Goal: Information Seeking & Learning: Learn about a topic

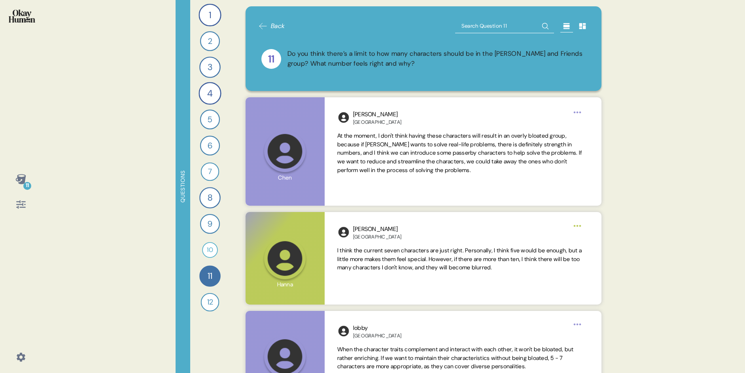
click at [581, 28] on icon at bounding box center [582, 26] width 7 height 6
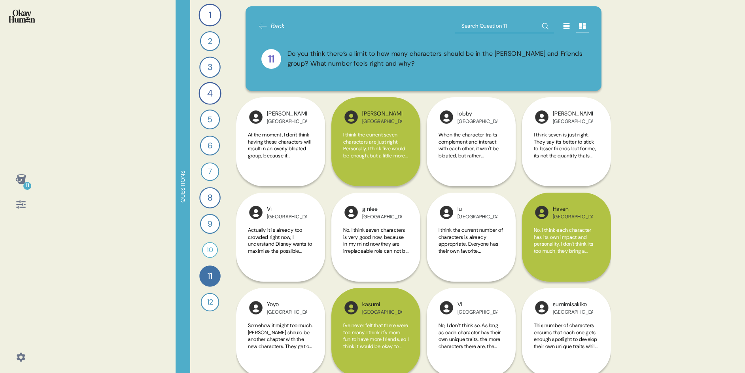
scroll to position [1058, 0]
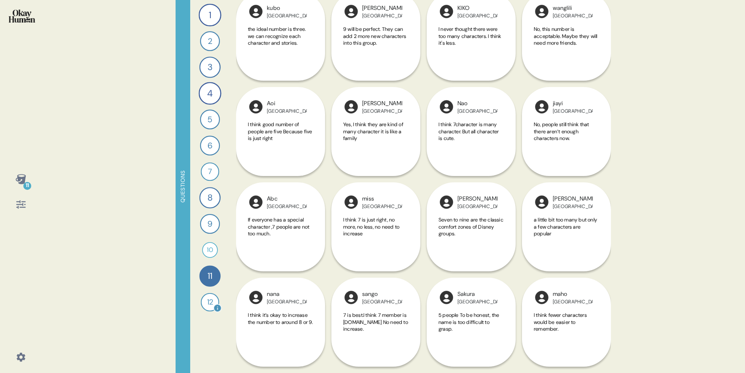
click at [211, 304] on div "12" at bounding box center [210, 302] width 19 height 19
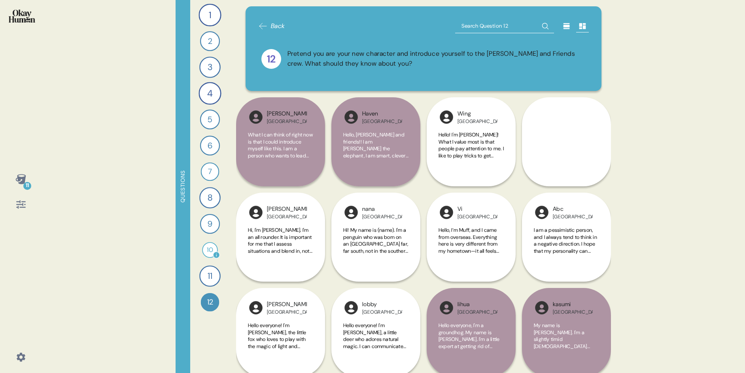
click at [214, 246] on div "10" at bounding box center [210, 250] width 16 height 16
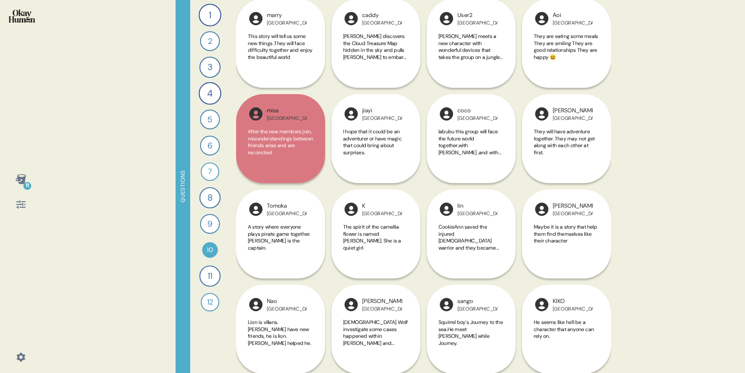
scroll to position [963, 0]
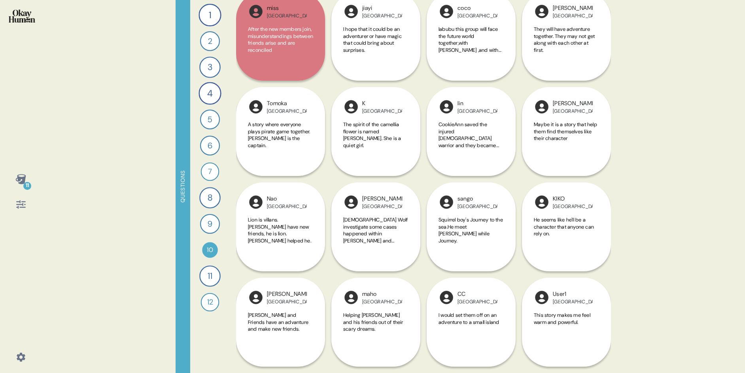
click at [214, 222] on div "9" at bounding box center [210, 224] width 20 height 20
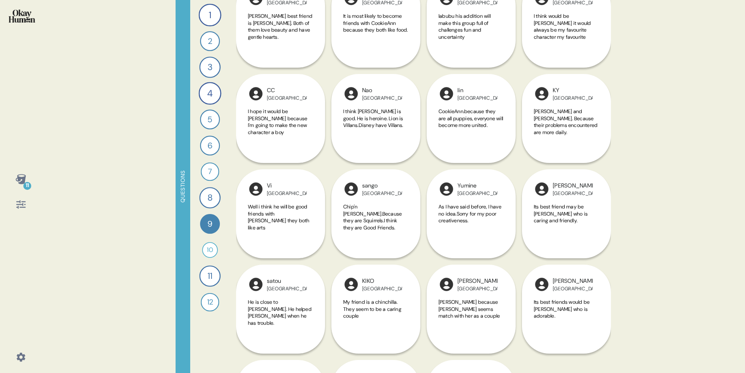
scroll to position [1058, 0]
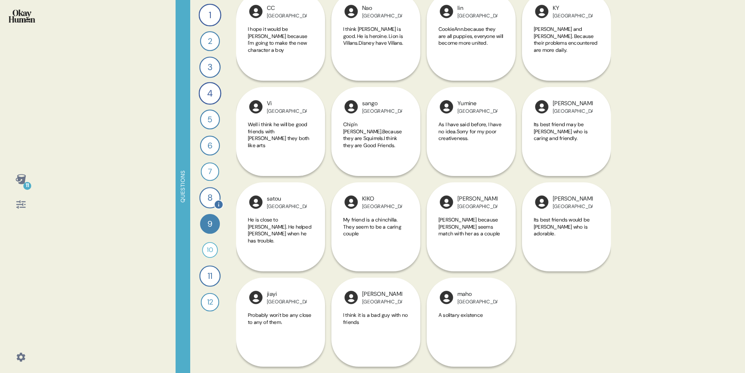
click at [203, 198] on div "8" at bounding box center [209, 197] width 21 height 21
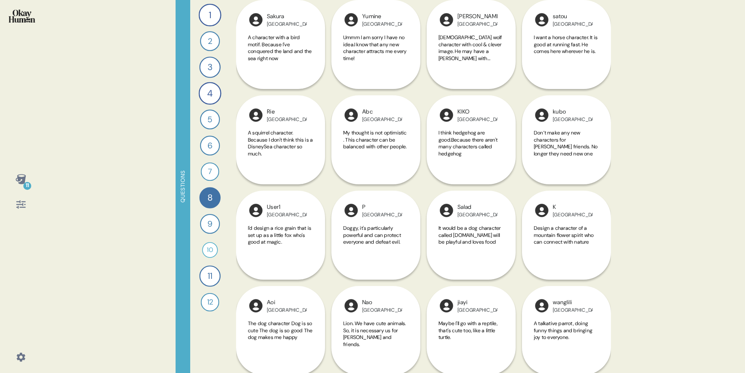
scroll to position [629, 0]
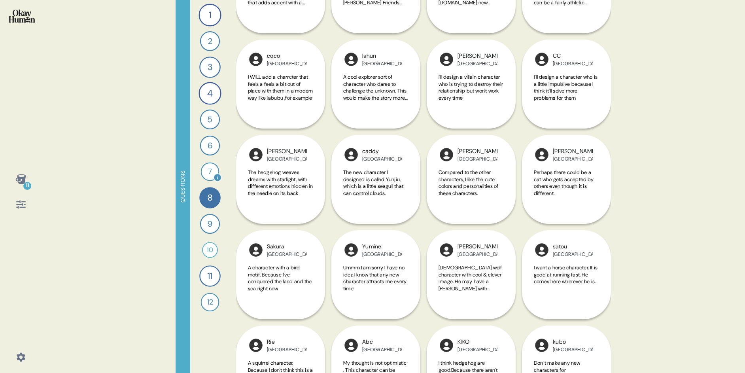
click at [211, 163] on div "7" at bounding box center [210, 171] width 19 height 19
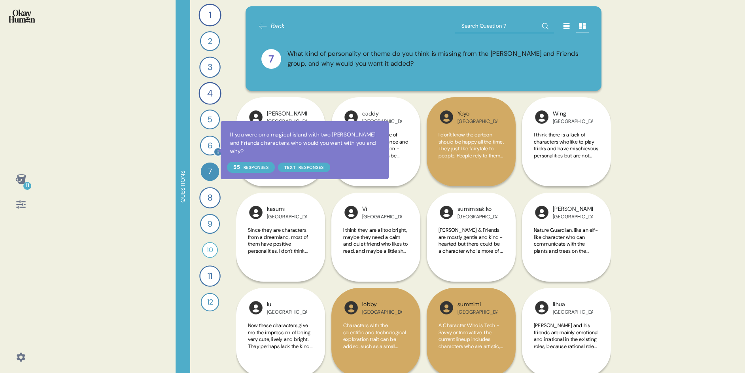
click at [212, 146] on div "6" at bounding box center [210, 146] width 20 height 20
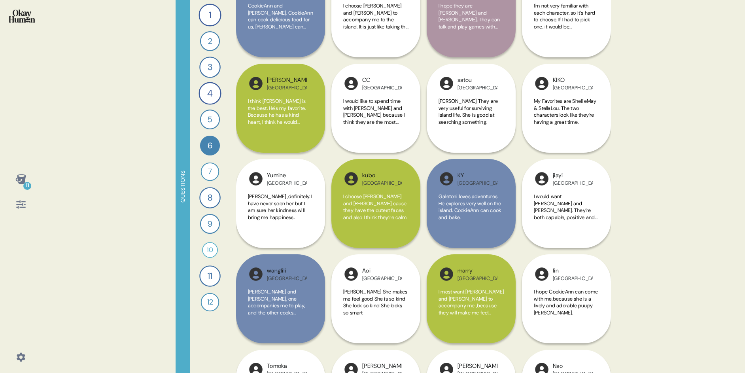
scroll to position [692, 0]
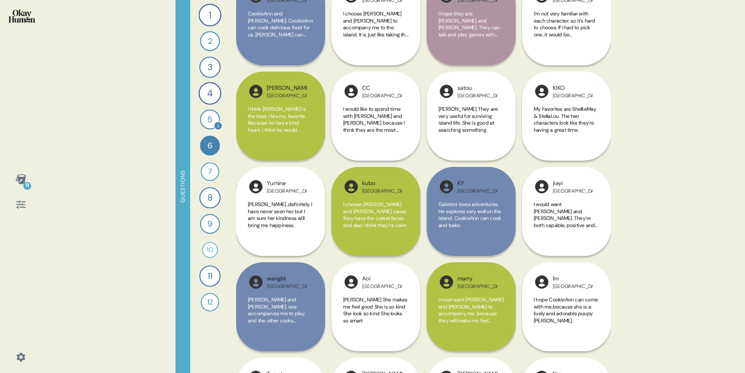
click at [212, 119] on div "5" at bounding box center [210, 119] width 20 height 20
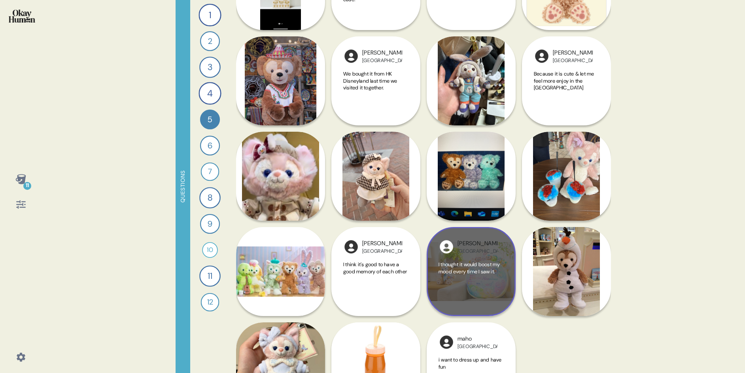
scroll to position [1058, 0]
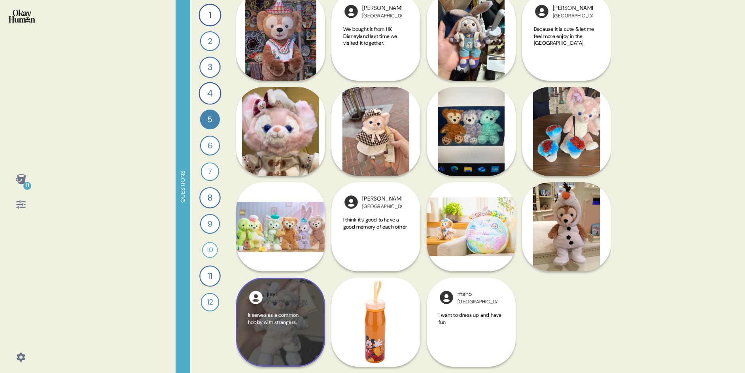
click at [276, 331] on div "It serves as a common hobby with strangers." at bounding box center [280, 332] width 65 height 43
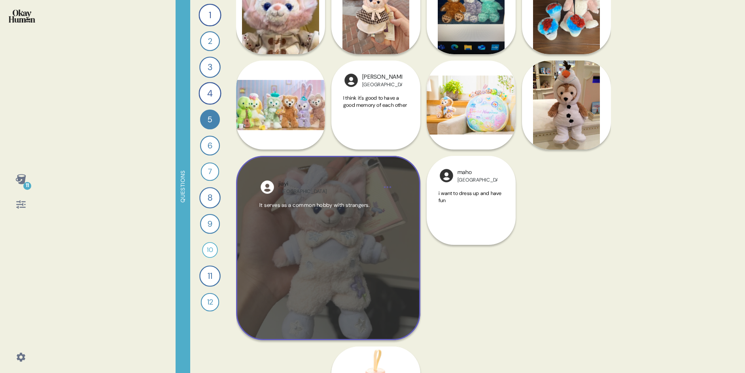
scroll to position [1242, 0]
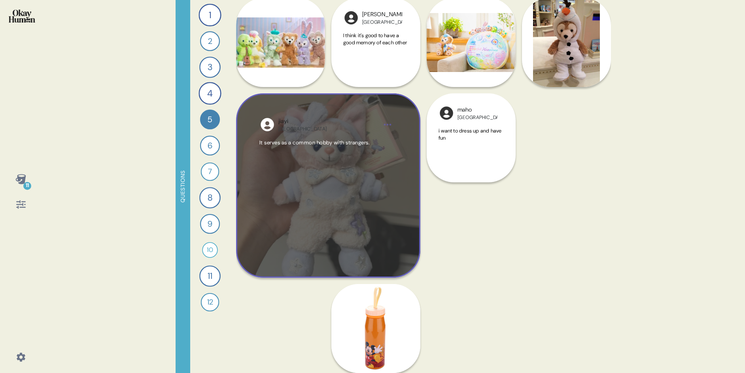
click at [389, 123] on html "11 Questions 1 How would you describe [PERSON_NAME] and Friends and each charac…" at bounding box center [372, 186] width 745 height 373
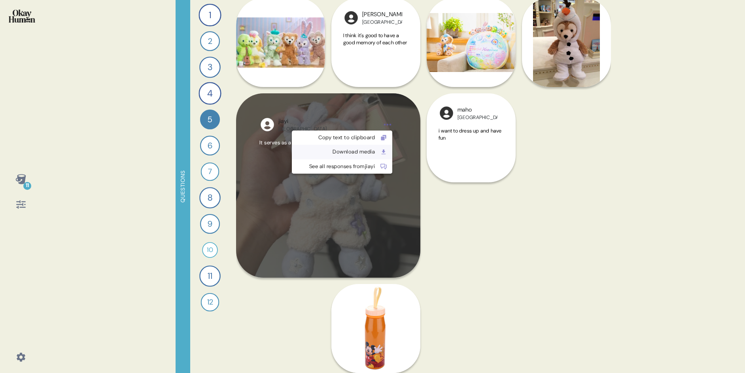
click at [373, 151] on div "Download media" at bounding box center [335, 152] width 78 height 8
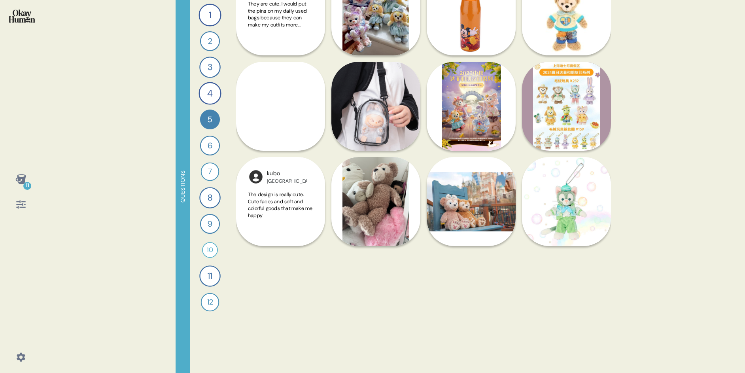
scroll to position [0, 0]
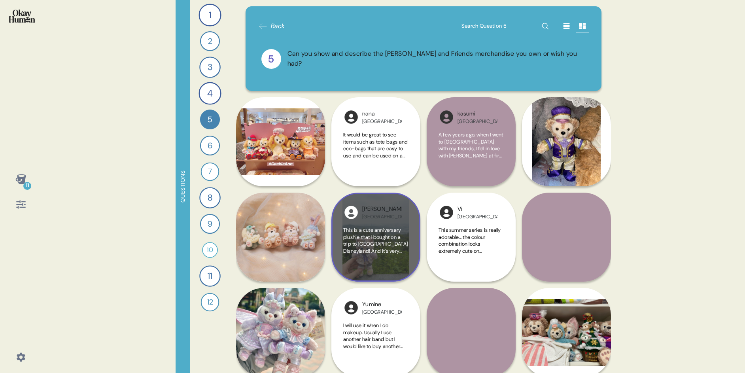
click at [387, 262] on div "This is a cute anniversary plushie that I bought on a trip to [GEOGRAPHIC_DATA]…" at bounding box center [375, 247] width 65 height 43
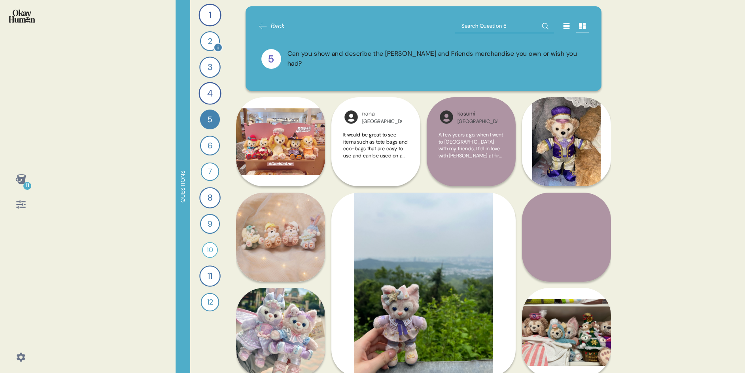
click at [210, 37] on div "2" at bounding box center [210, 41] width 20 height 20
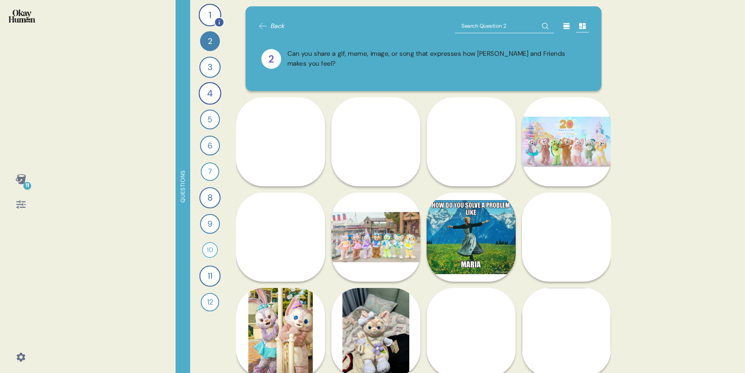
click at [206, 7] on div "1" at bounding box center [209, 15] width 23 height 23
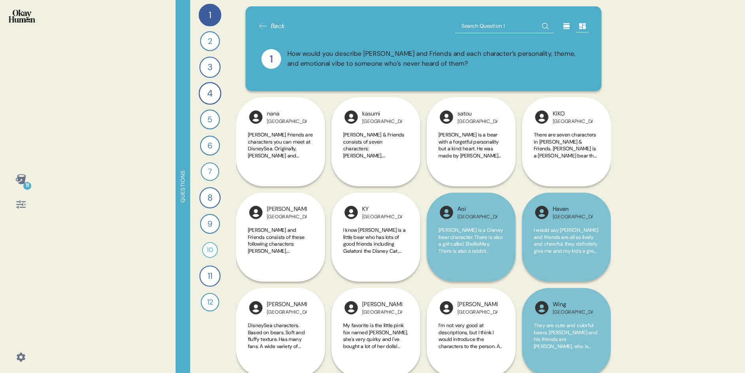
click at [511, 22] on input "text" at bounding box center [504, 26] width 99 height 14
type input "kids"
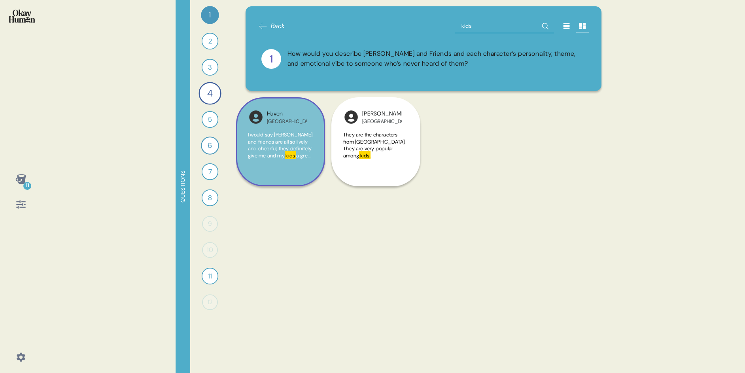
click at [264, 154] on span "I would say [PERSON_NAME] and friends are all so lively and cheerful, they defi…" at bounding box center [280, 145] width 64 height 28
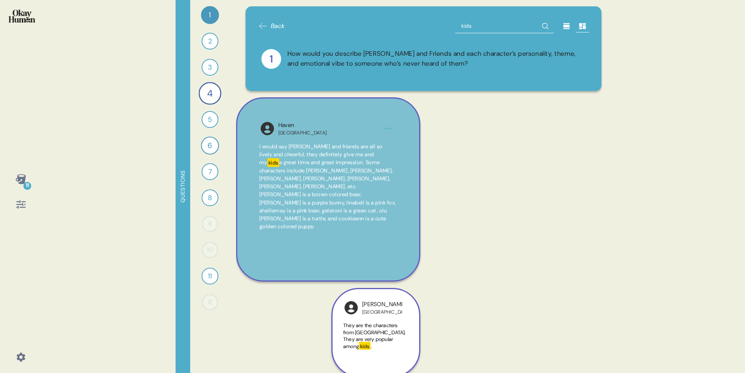
click at [371, 337] on span "They are the characters from [GEOGRAPHIC_DATA]. They are very popular among" at bounding box center [374, 336] width 62 height 28
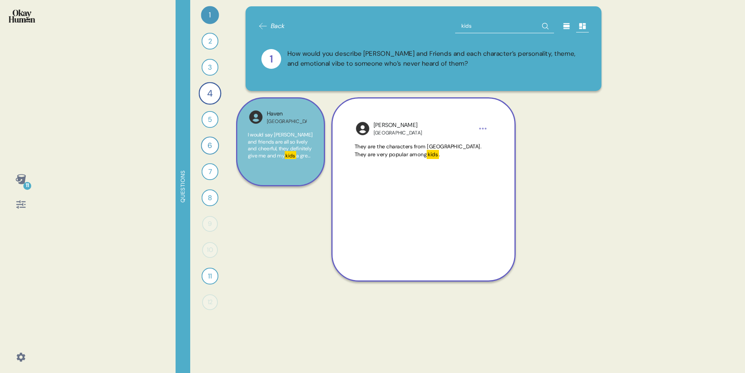
click at [259, 138] on span "I would say [PERSON_NAME] and friends are all so lively and cheerful, they defi…" at bounding box center [280, 145] width 64 height 28
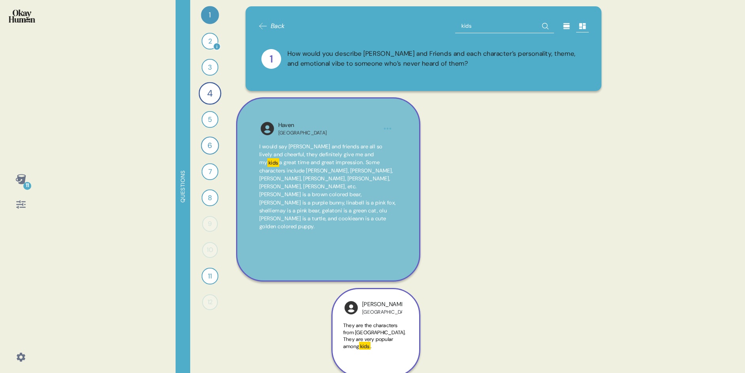
click at [210, 44] on div "2" at bounding box center [210, 41] width 17 height 17
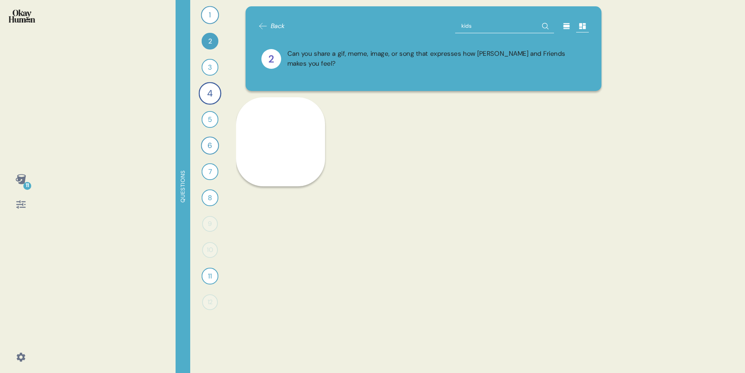
click at [492, 23] on input "kids" at bounding box center [504, 26] width 99 height 14
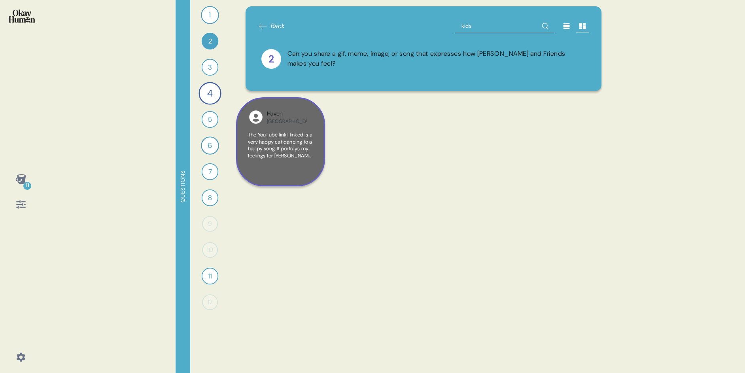
click at [269, 158] on span "The YouTube link I linked is a very happy cat dancing to a happy song. It portr…" at bounding box center [280, 151] width 64 height 41
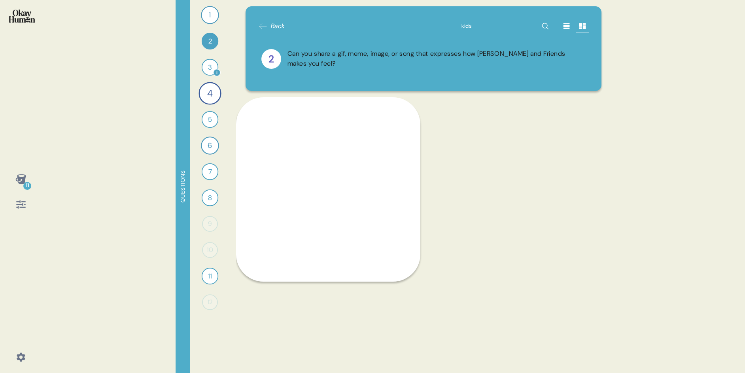
click at [211, 65] on div "3" at bounding box center [210, 67] width 17 height 17
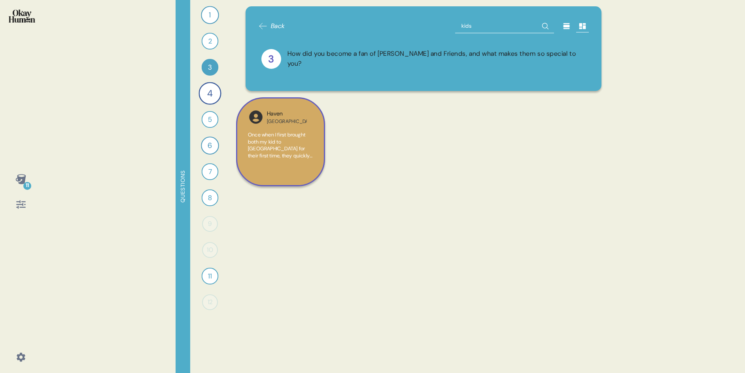
click at [269, 129] on div "Haven [GEOGRAPHIC_DATA] Once when I first brought both my kid to [GEOGRAPHIC_DA…" at bounding box center [280, 141] width 89 height 89
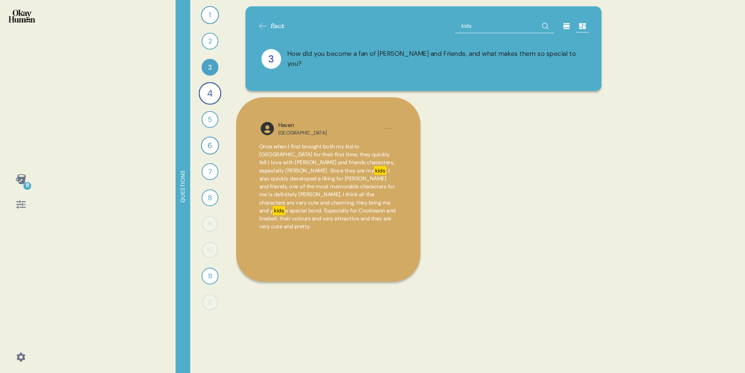
click at [481, 27] on input "kids" at bounding box center [504, 26] width 99 height 14
click at [212, 86] on div "4" at bounding box center [209, 93] width 23 height 23
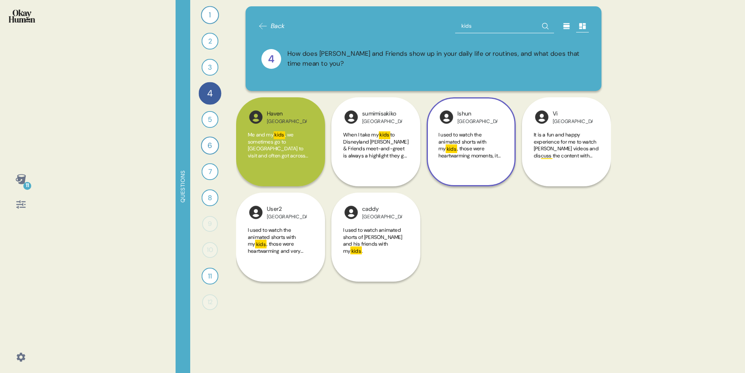
click at [492, 152] on span ", those were heartwarming moments, it delivers the message of love and beauty." at bounding box center [470, 159] width 64 height 28
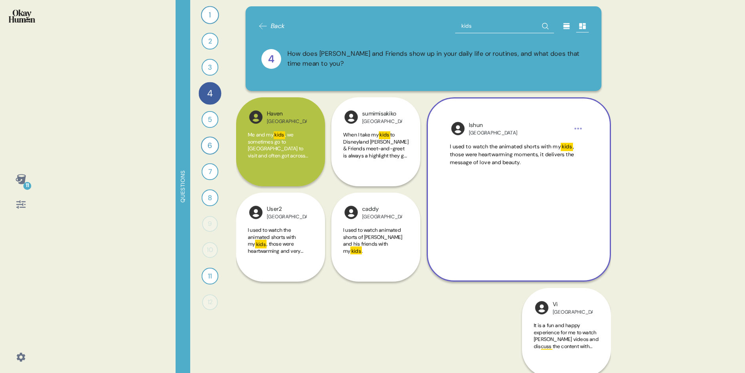
click at [677, 174] on div "11 Questions 1 How would you describe [PERSON_NAME] and Friends and each charac…" at bounding box center [372, 186] width 745 height 373
click at [513, 173] on div "I used to watch the animated shorts with my kids , those were heartwarming mome…" at bounding box center [519, 197] width 138 height 109
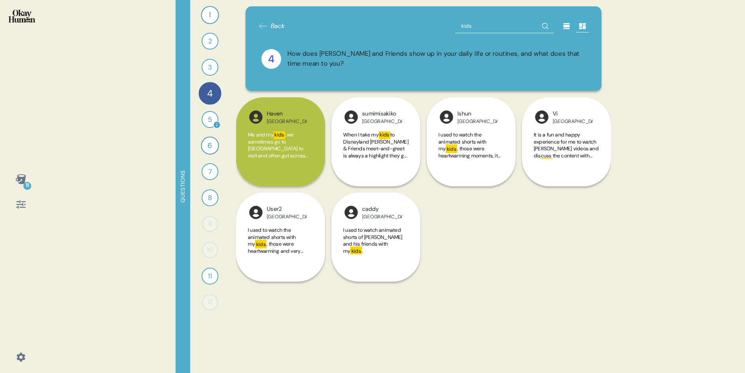
click at [207, 123] on div "5" at bounding box center [210, 119] width 17 height 17
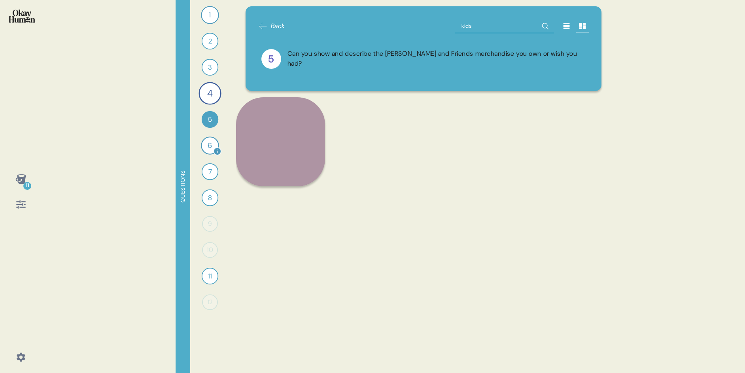
click at [213, 143] on div "6" at bounding box center [210, 145] width 18 height 18
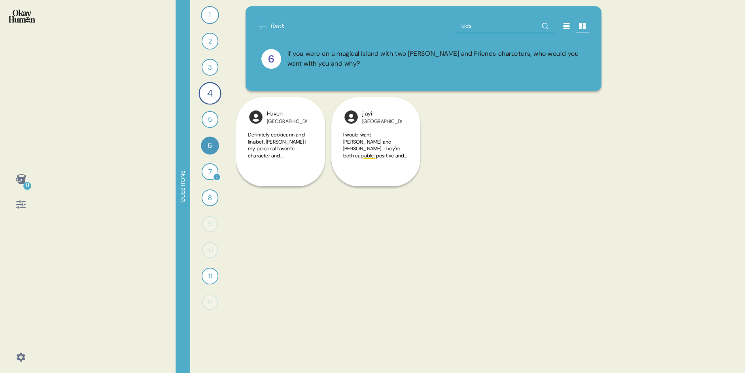
click at [207, 166] on div "7" at bounding box center [210, 171] width 17 height 17
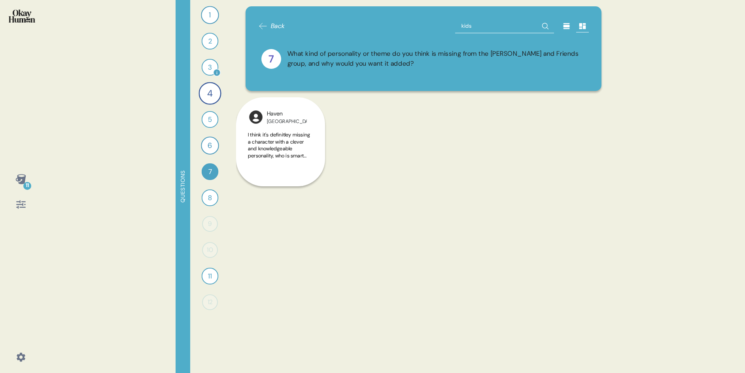
click at [210, 64] on div "3" at bounding box center [210, 67] width 17 height 17
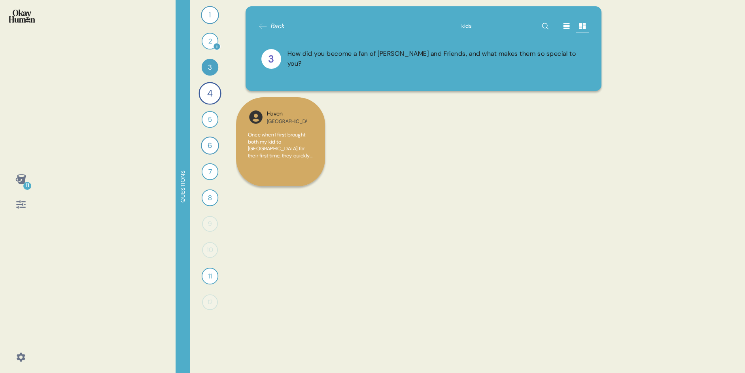
click at [211, 39] on div "2" at bounding box center [210, 41] width 17 height 17
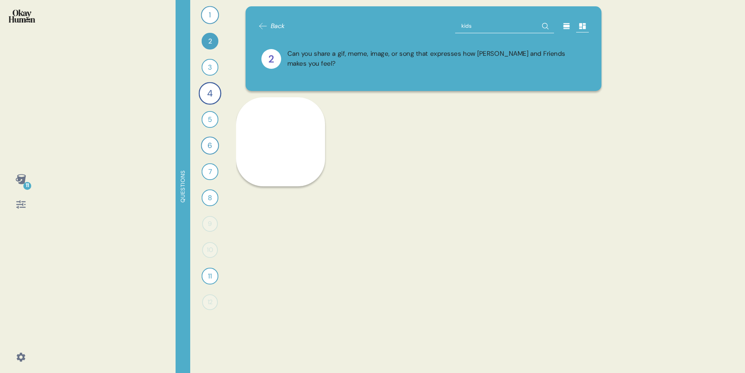
click at [489, 28] on input "kids" at bounding box center [504, 26] width 99 height 14
type input "children"
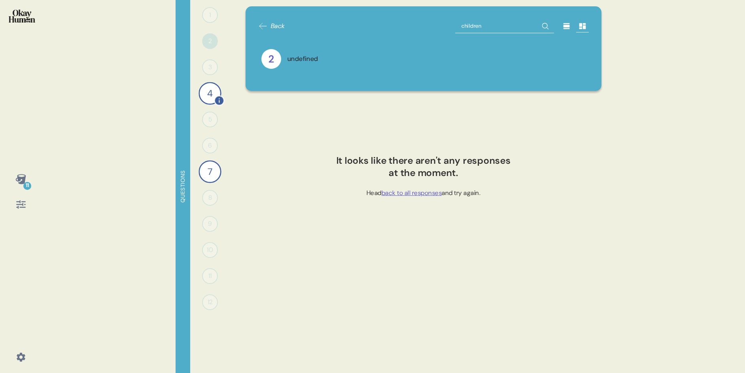
click at [207, 88] on div "4" at bounding box center [209, 93] width 23 height 23
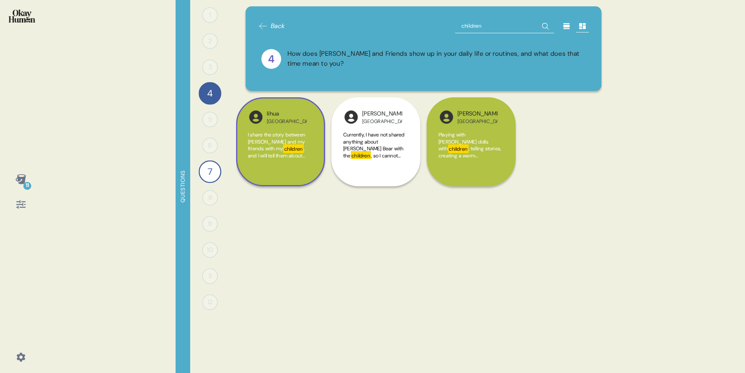
click at [302, 163] on div "I share the story between [PERSON_NAME] and my friends with my children , and I…" at bounding box center [280, 149] width 65 height 37
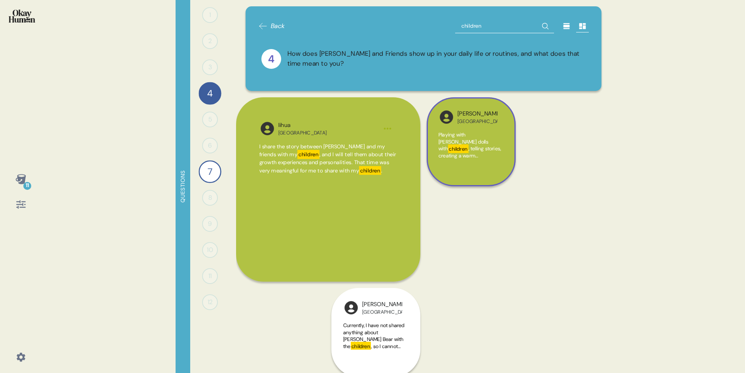
click at [477, 146] on span ", telling stories, creating a warm atmosphere, is an intimate bond." at bounding box center [469, 159] width 62 height 28
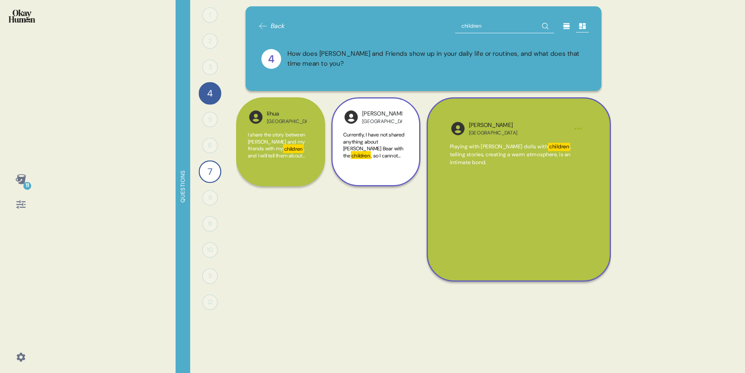
click at [381, 144] on span "Currently, I have not shared anything about [PERSON_NAME] Bear with the" at bounding box center [374, 145] width 62 height 28
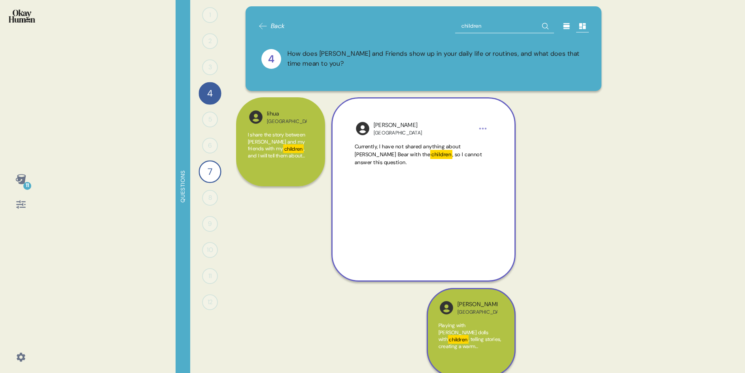
click at [203, 181] on div "1 0 Responses Responses 2 0 Responses Responses 3 0 Responses Responses 4 How d…" at bounding box center [210, 186] width 40 height 373
click at [206, 175] on div "7" at bounding box center [209, 171] width 23 height 23
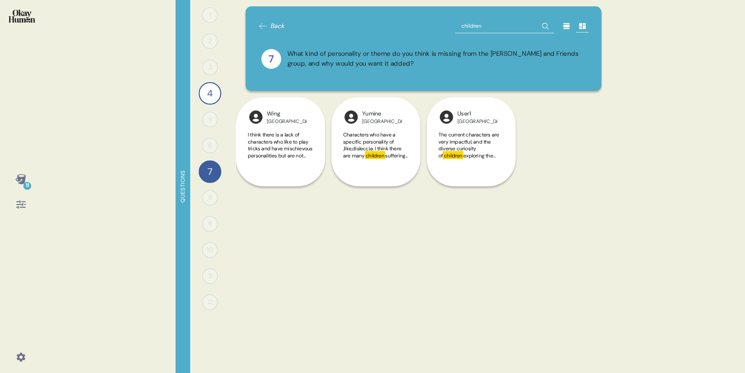
click at [482, 24] on input "children" at bounding box center [504, 26] width 99 height 14
type input "voice"
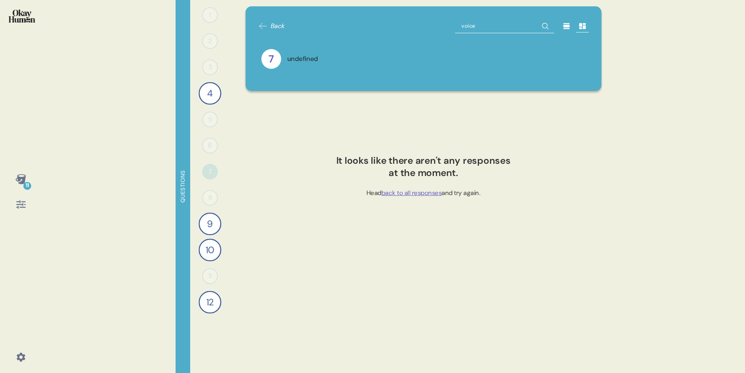
click at [484, 23] on input "voice" at bounding box center [504, 26] width 99 height 14
click at [215, 90] on div "4" at bounding box center [209, 93] width 23 height 23
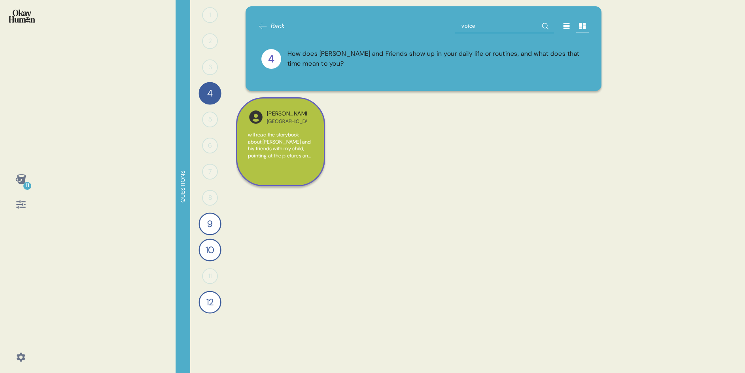
click at [253, 155] on span "will read the storybook about [PERSON_NAME] and his friends with my child, poin…" at bounding box center [280, 165] width 64 height 69
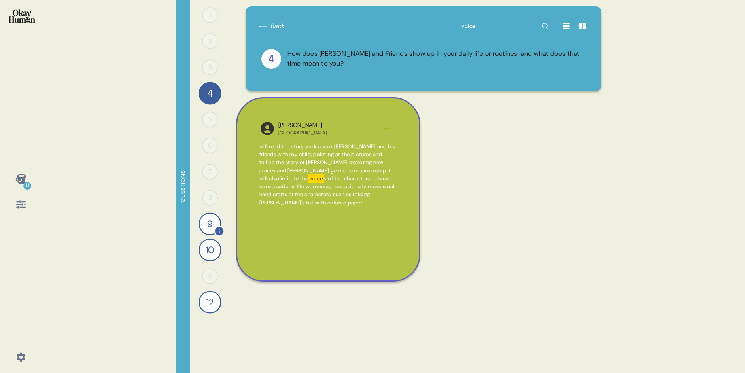
click at [212, 226] on div "9" at bounding box center [209, 223] width 23 height 23
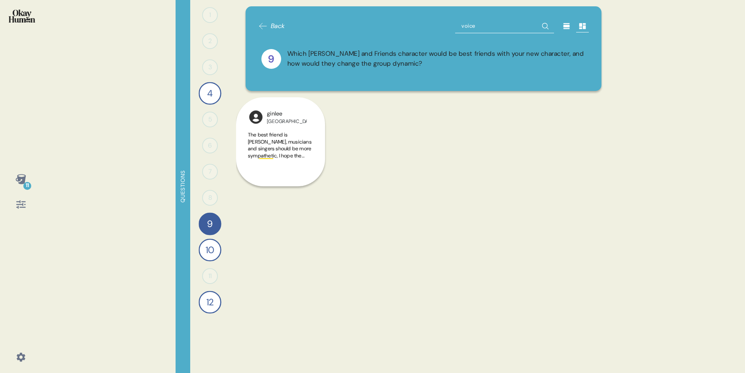
click at [209, 248] on div "10" at bounding box center [209, 249] width 23 height 23
click at [207, 295] on div "12" at bounding box center [209, 301] width 23 height 23
click at [466, 26] on input "voice" at bounding box center [504, 26] width 99 height 14
type input "kids"
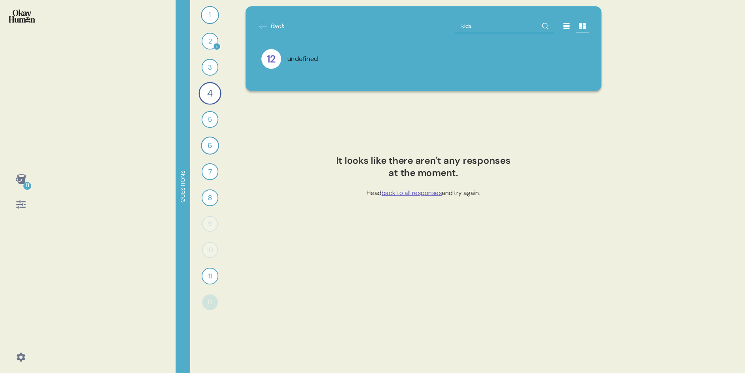
click at [207, 38] on div "2" at bounding box center [210, 41] width 17 height 17
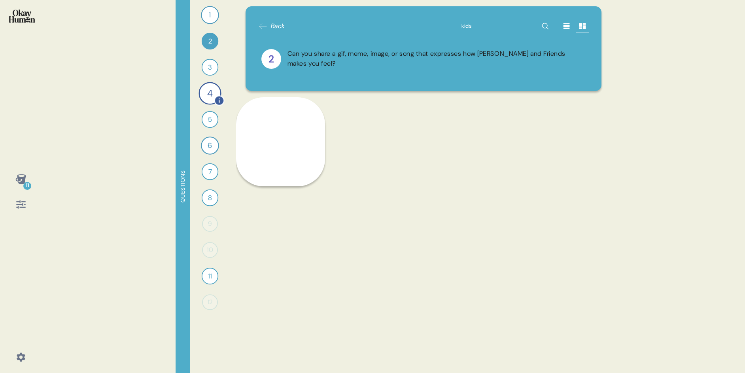
click at [207, 92] on div "4" at bounding box center [209, 93] width 23 height 23
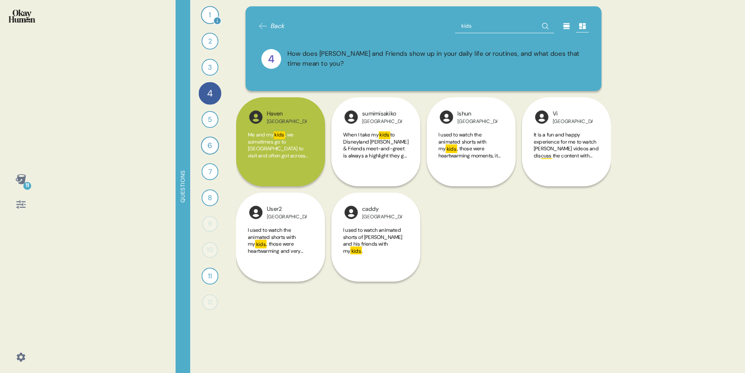
click at [212, 17] on div "1" at bounding box center [210, 15] width 18 height 18
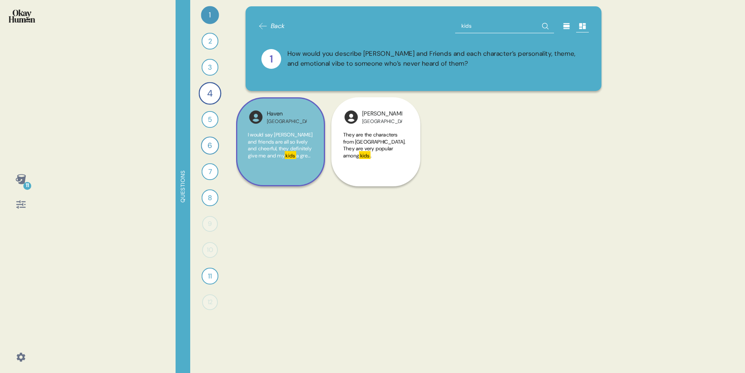
click at [276, 147] on span "I would say [PERSON_NAME] and friends are all so lively and cheerful, they defi…" at bounding box center [280, 145] width 64 height 28
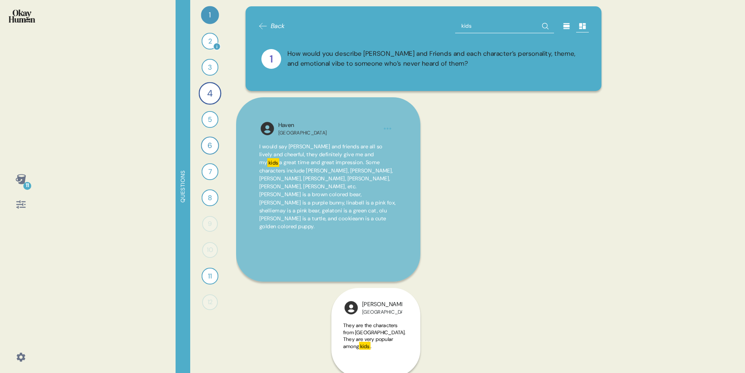
click at [209, 41] on div "2" at bounding box center [210, 41] width 17 height 17
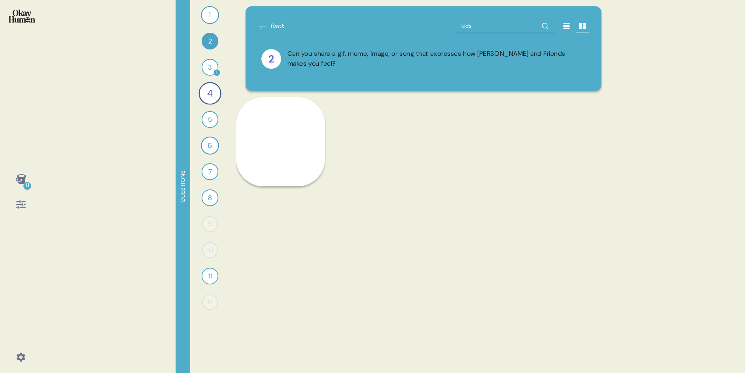
click at [209, 62] on div "3" at bounding box center [210, 67] width 17 height 17
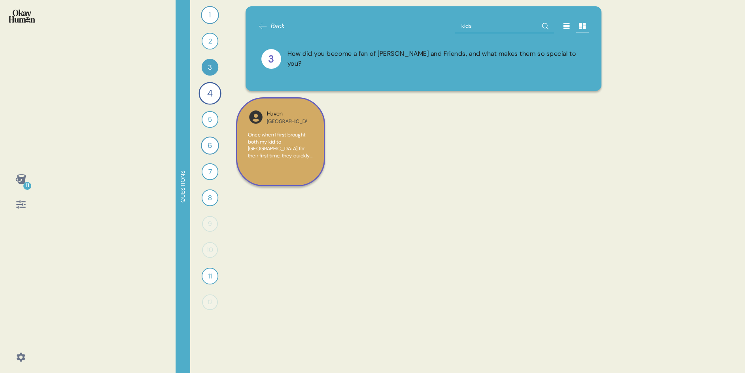
click at [287, 144] on span "Once when I first brought both my kid to [GEOGRAPHIC_DATA] for their first time…" at bounding box center [280, 162] width 64 height 62
